Goal: Transaction & Acquisition: Purchase product/service

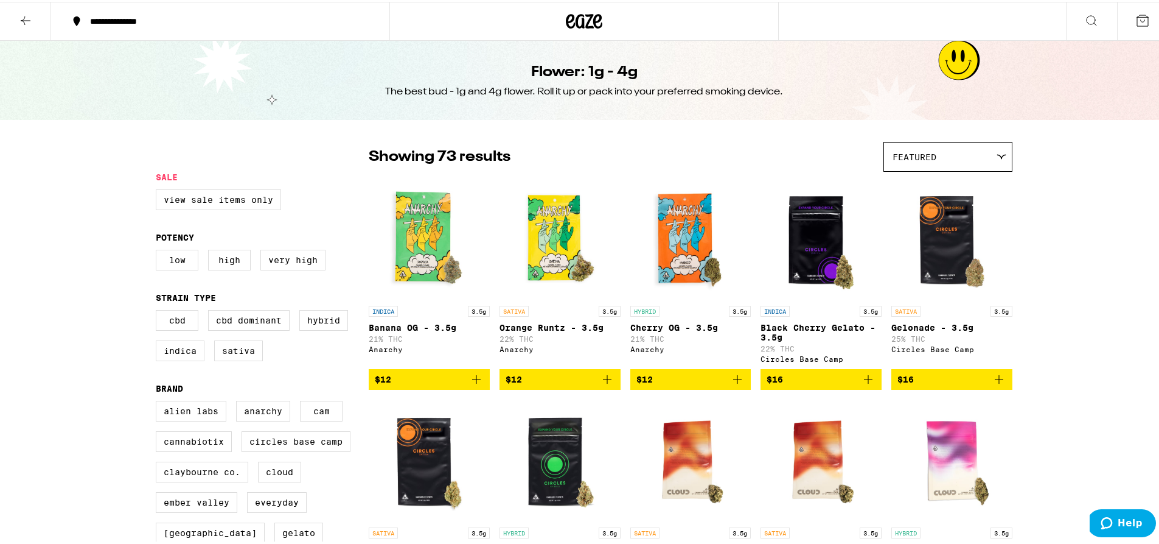
click at [578, 21] on icon at bounding box center [584, 20] width 37 height 22
